Goal: Download file/media

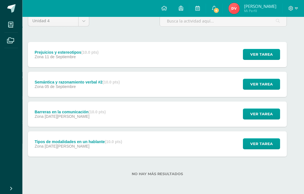
scroll to position [53, 0]
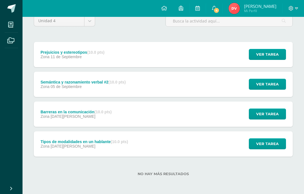
click at [160, 6] on link at bounding box center [163, 8] width 17 height 17
click at [161, 7] on icon at bounding box center [164, 8] width 6 height 5
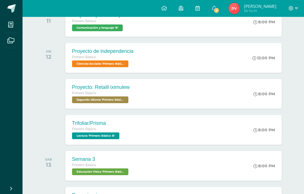
scroll to position [121, 0]
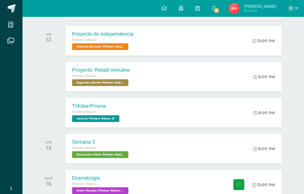
click at [218, 83] on div "Proyecto: Retalil iximulew Primero Básico Segundo Idioma 'Primero Básico B' 8:0…" at bounding box center [173, 77] width 216 height 30
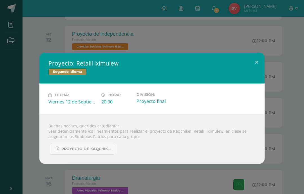
click at [96, 155] on link "Proyecto de Kaqchikel IV Unidad Secundaria.pdf" at bounding box center [82, 149] width 65 height 11
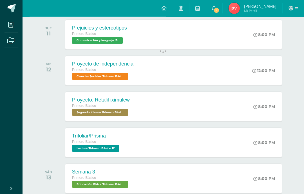
scroll to position [105, 0]
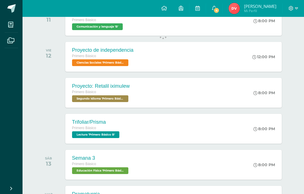
click at [184, 93] on div "Proyecto: Retalil iximulew Primero Básico Segundo Idioma 'Primero Básico B' 8:0…" at bounding box center [173, 93] width 216 height 30
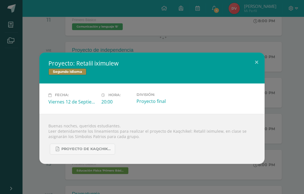
click at [92, 155] on link "Proyecto de Kaqchikel IV Unidad Secundaria.pdf" at bounding box center [82, 149] width 65 height 11
